Goal: Information Seeking & Learning: Learn about a topic

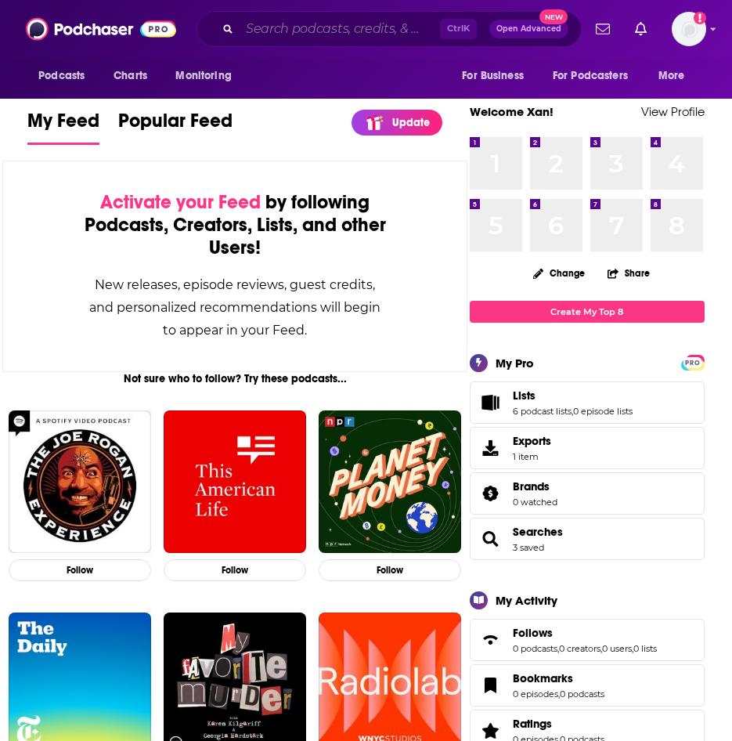
click at [323, 29] on input "Search podcasts, credits, & more..." at bounding box center [340, 28] width 200 height 25
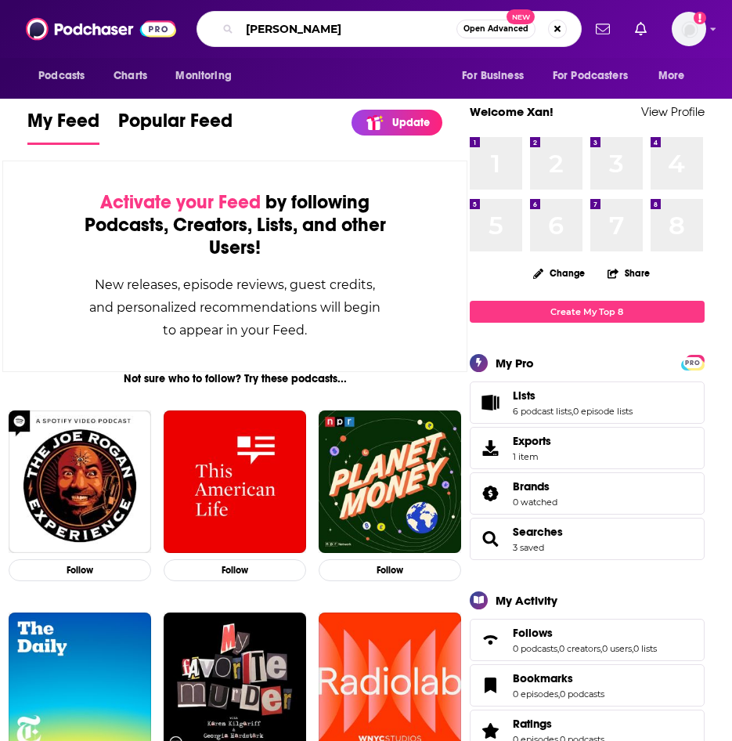
type input "[PERSON_NAME]"
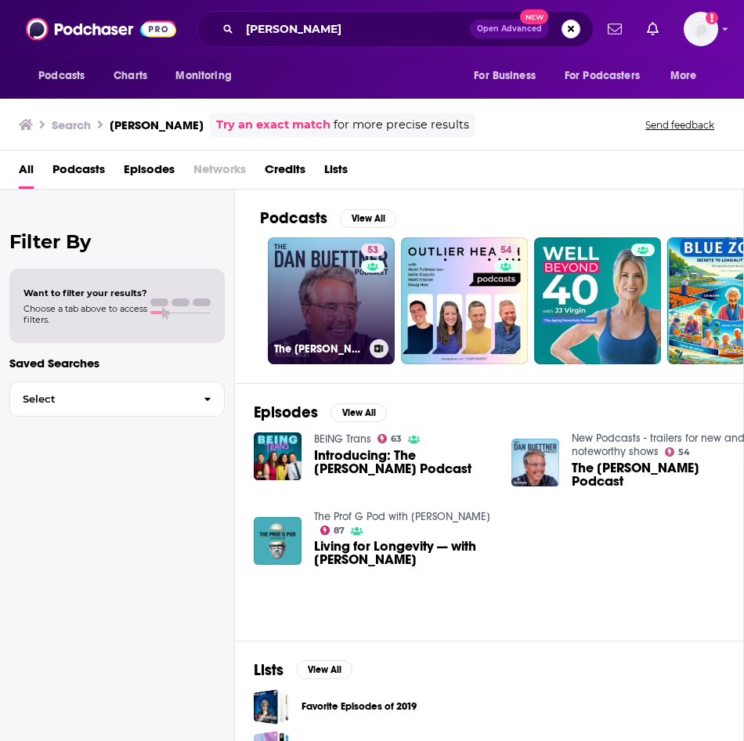
click at [331, 281] on link "53 The [PERSON_NAME] Podcast" at bounding box center [331, 300] width 127 height 127
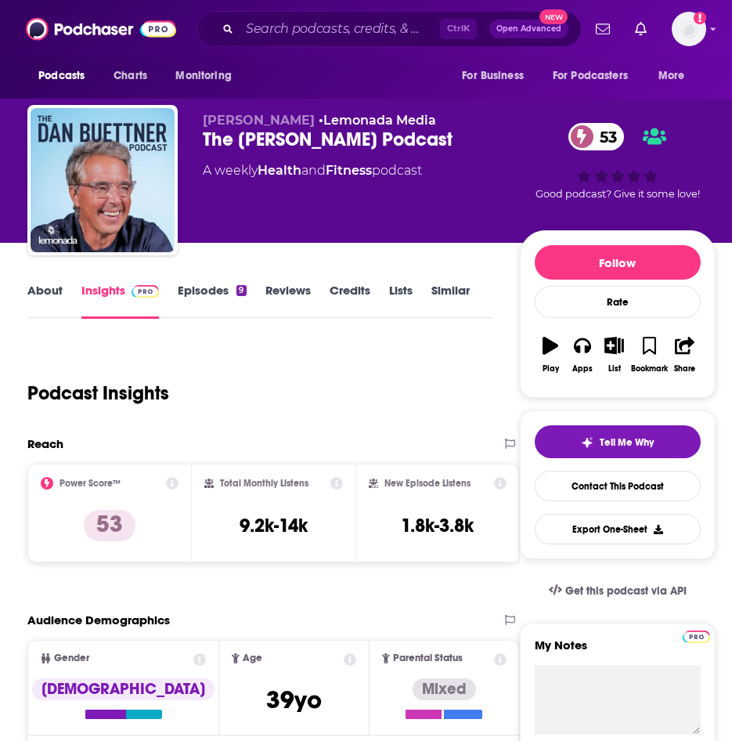
click at [210, 297] on link "Episodes 9" at bounding box center [212, 301] width 68 height 36
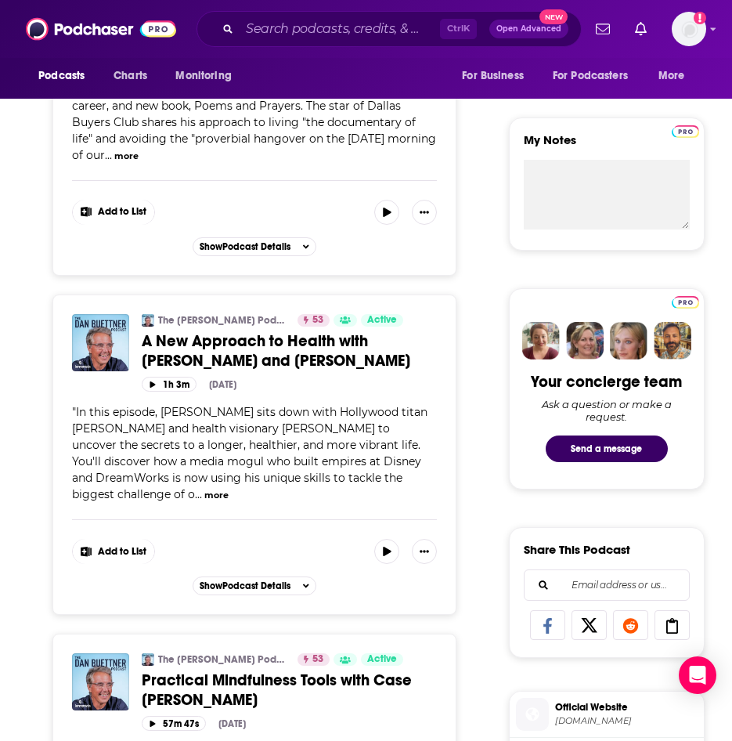
scroll to position [313, 0]
